Goal: Task Accomplishment & Management: Use online tool/utility

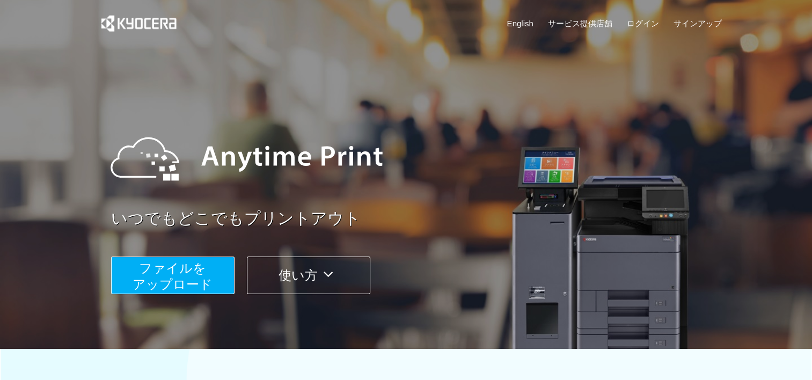
click at [172, 272] on span "ファイルを ​​アップロード" at bounding box center [172, 276] width 80 height 31
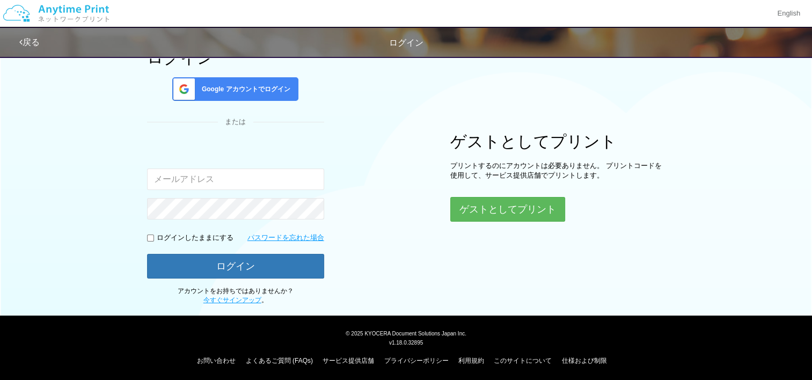
scroll to position [84, 0]
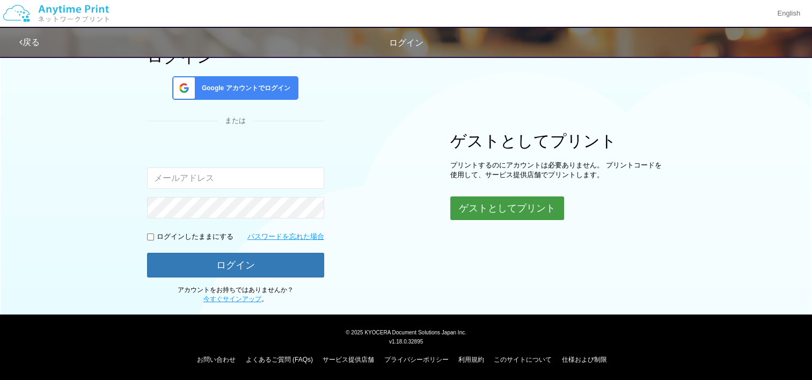
click at [512, 213] on button "ゲストとしてプリント" at bounding box center [507, 208] width 114 height 24
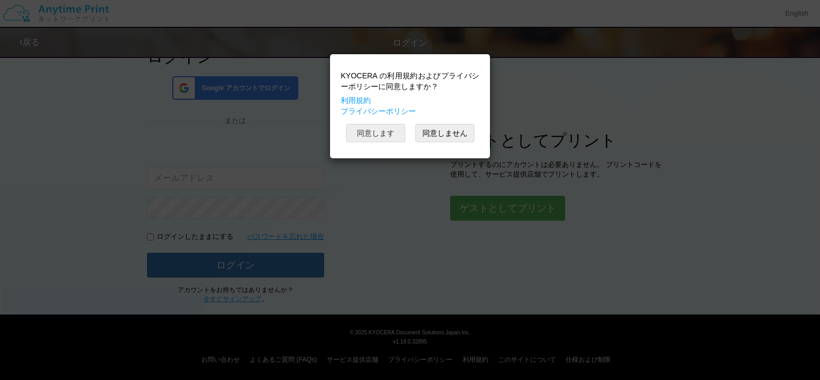
click at [370, 138] on button "同意します" at bounding box center [375, 133] width 59 height 18
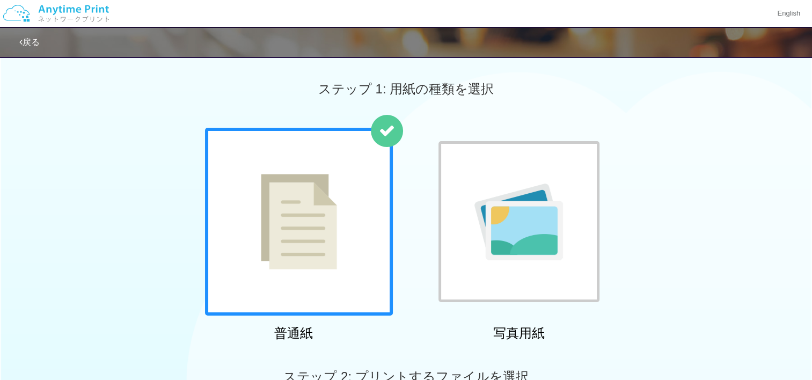
click at [336, 204] on div at bounding box center [299, 222] width 188 height 188
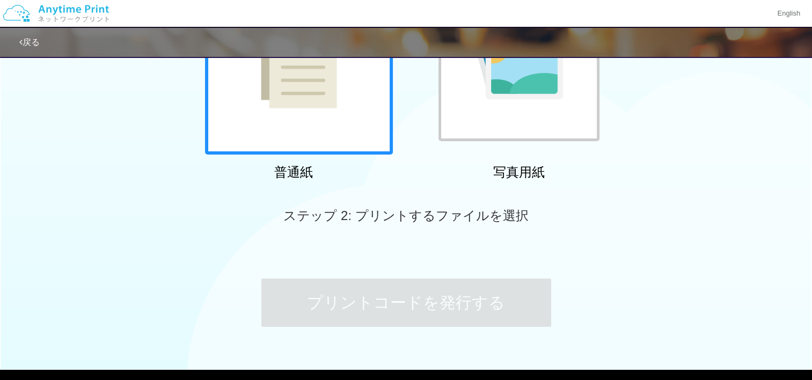
scroll to position [54, 0]
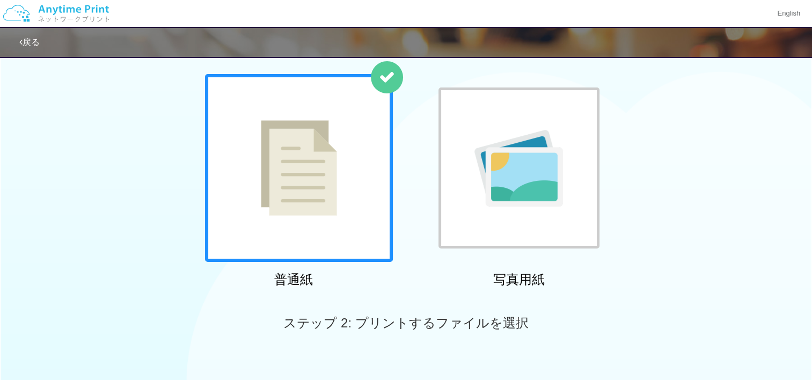
click at [386, 84] on icon at bounding box center [387, 77] width 16 height 16
click at [301, 175] on div at bounding box center [299, 168] width 188 height 188
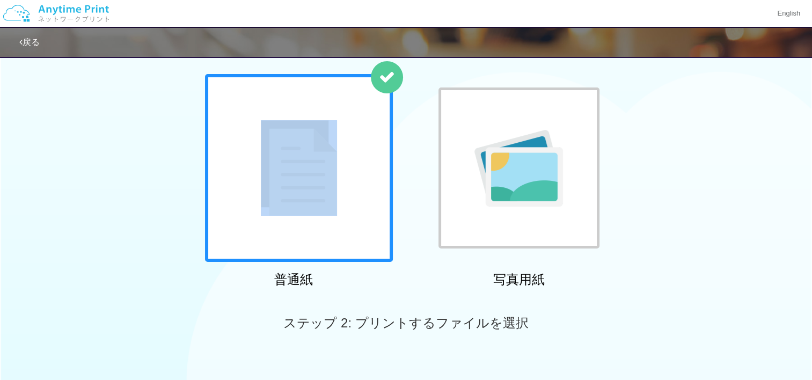
click at [301, 176] on div at bounding box center [299, 168] width 188 height 188
drag, startPoint x: 301, startPoint y: 176, endPoint x: 294, endPoint y: 222, distance: 46.6
click at [294, 222] on div at bounding box center [299, 168] width 188 height 188
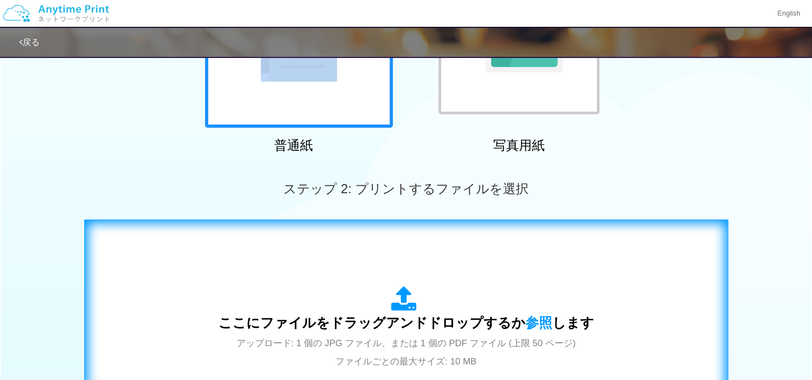
scroll to position [268, 0]
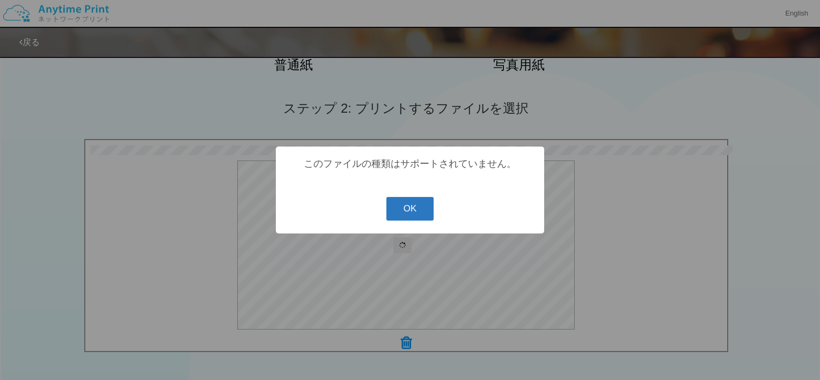
click at [403, 216] on button "OK" at bounding box center [410, 209] width 48 height 24
click at [424, 215] on button "OK" at bounding box center [410, 209] width 48 height 24
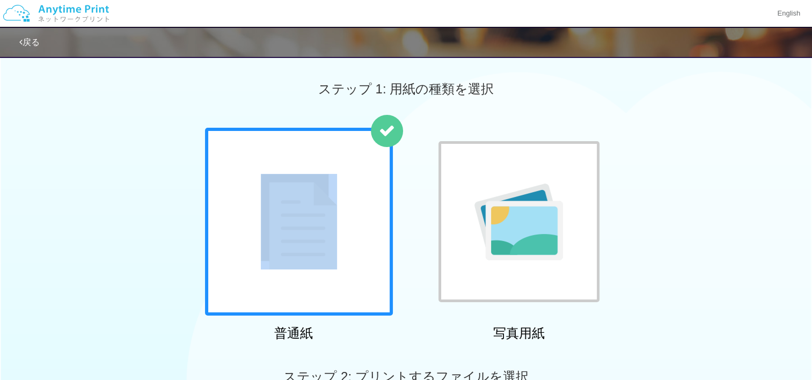
scroll to position [0, 0]
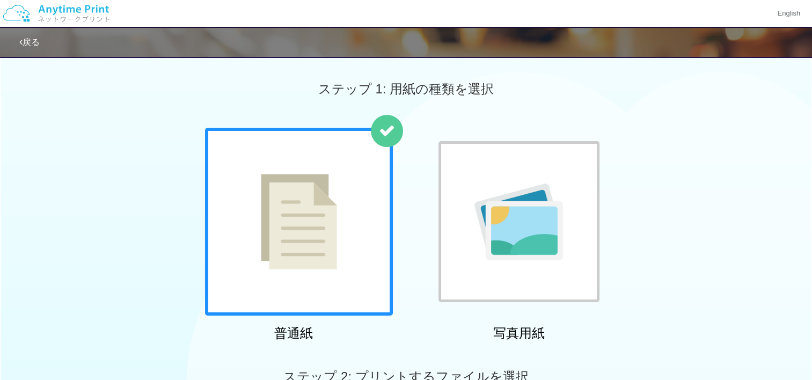
click at [26, 42] on link "戻る" at bounding box center [29, 42] width 20 height 9
